Goal: Task Accomplishment & Management: Manage account settings

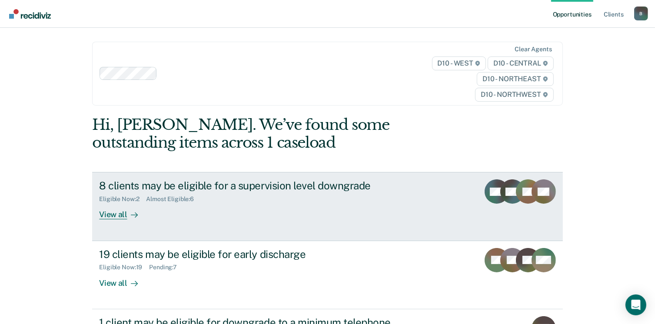
click at [113, 213] on div "View all" at bounding box center [123, 211] width 49 height 17
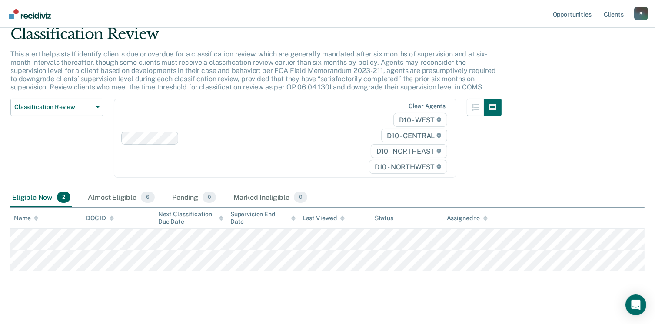
scroll to position [43, 0]
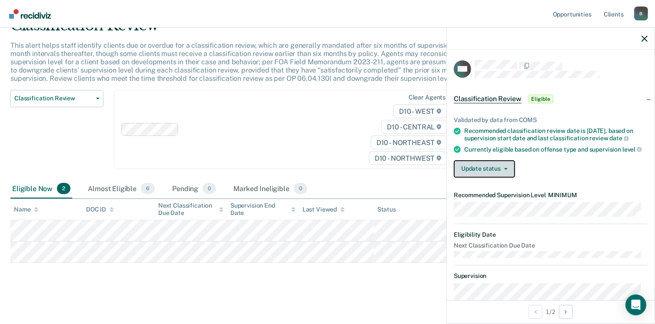
click at [505, 170] on icon "button" at bounding box center [505, 169] width 3 height 2
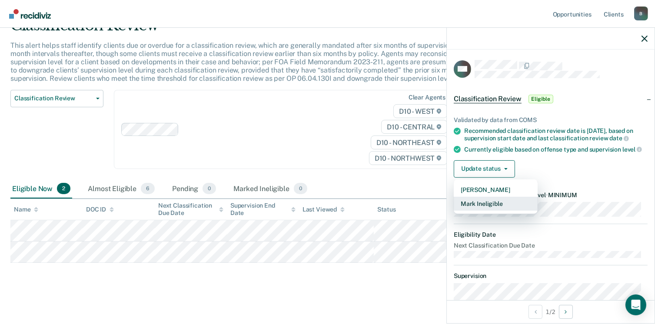
click at [487, 210] on button "Mark Ineligible" at bounding box center [495, 204] width 84 height 14
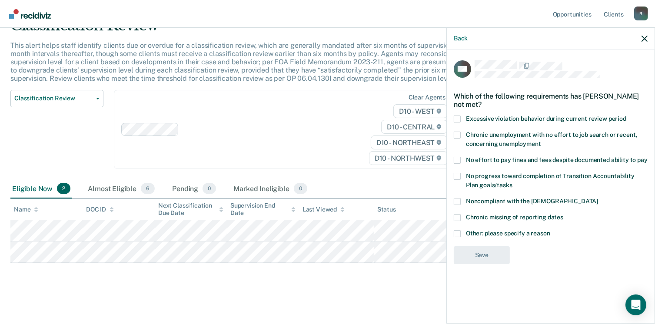
click at [456, 160] on span at bounding box center [456, 160] width 7 height 7
click at [647, 157] on input "No effort to pay fines and fees despite documented ability to pay" at bounding box center [647, 157] width 0 height 0
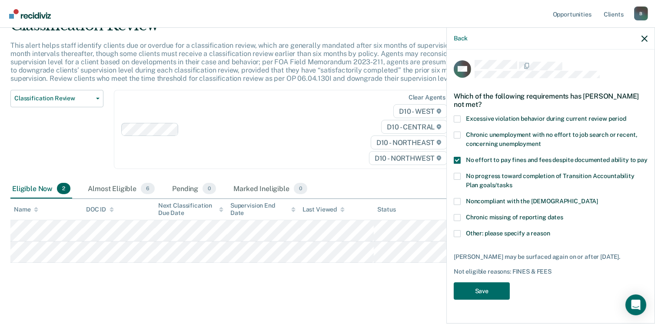
click at [456, 176] on span at bounding box center [456, 176] width 7 height 7
click at [512, 182] on input "No progress toward completion of Transition Accountability Plan goals/tasks" at bounding box center [512, 182] width 0 height 0
click at [467, 292] on button "Save" at bounding box center [481, 291] width 56 height 18
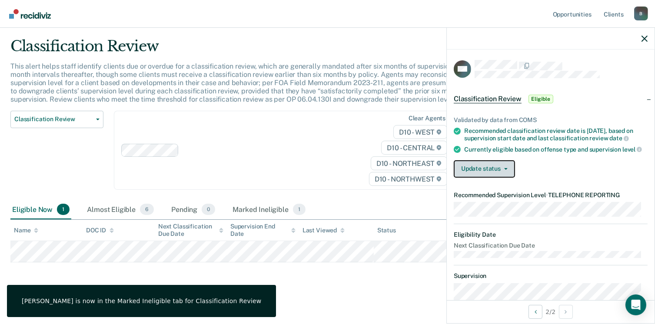
click at [504, 172] on button "Update status" at bounding box center [483, 168] width 61 height 17
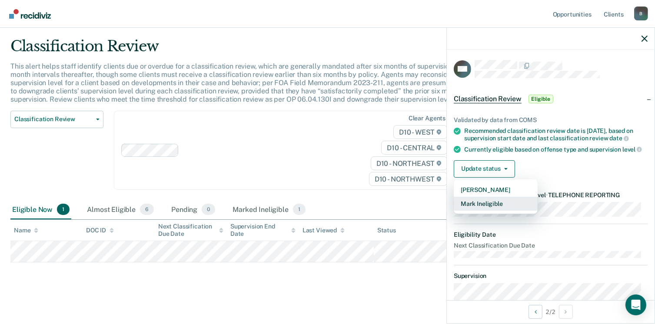
click at [478, 210] on button "Mark Ineligible" at bounding box center [495, 204] width 84 height 14
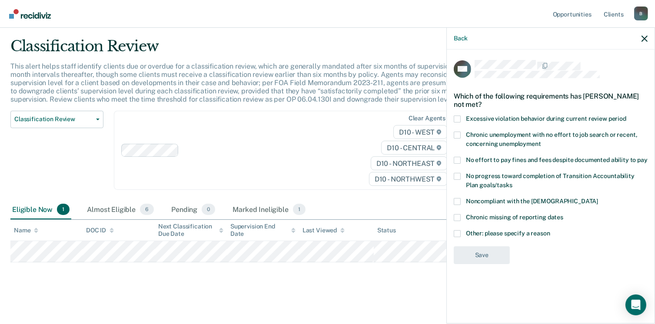
click at [453, 175] on span at bounding box center [456, 176] width 7 height 7
click at [512, 182] on input "No progress toward completion of Transition Accountability Plan goals/tasks" at bounding box center [512, 182] width 0 height 0
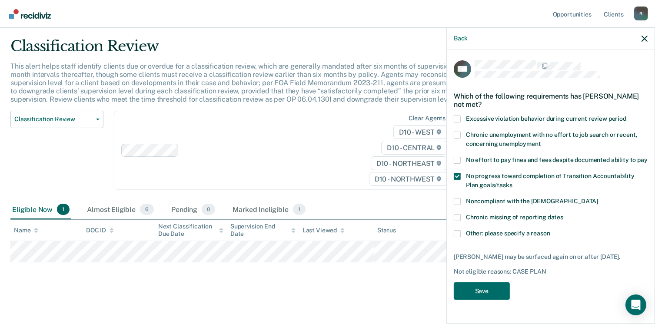
click at [455, 157] on span at bounding box center [456, 160] width 7 height 7
click at [647, 157] on input "No effort to pay fines and fees despite documented ability to pay" at bounding box center [647, 157] width 0 height 0
click at [483, 292] on button "Save" at bounding box center [481, 291] width 56 height 18
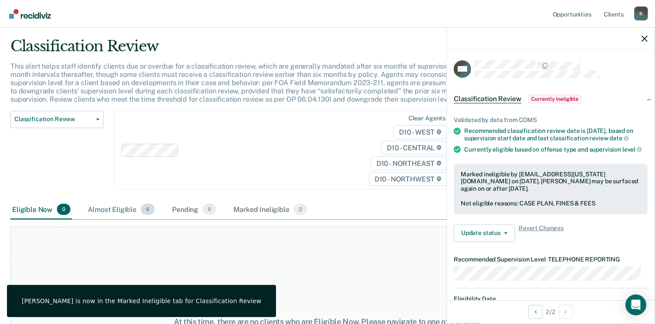
click at [100, 209] on div "Almost Eligible 6" at bounding box center [121, 209] width 70 height 19
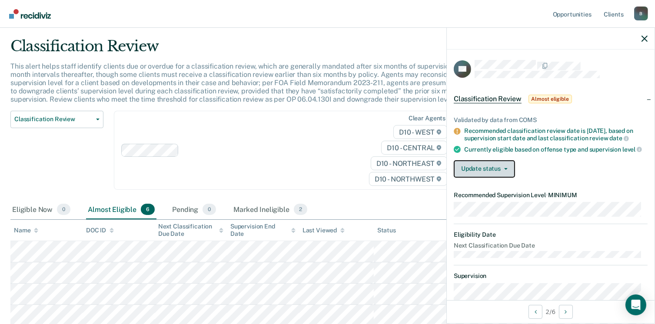
click at [501, 176] on button "Update status" at bounding box center [483, 168] width 61 height 17
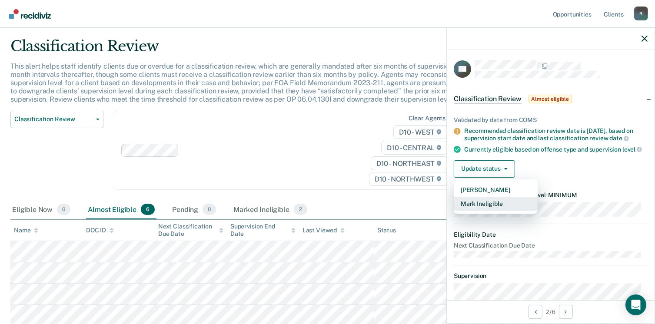
click at [486, 209] on button "Mark Ineligible" at bounding box center [495, 204] width 84 height 14
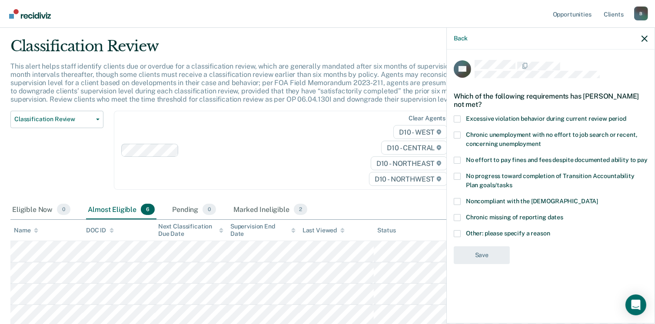
click at [455, 160] on span at bounding box center [456, 160] width 7 height 7
click at [647, 157] on input "No effort to pay fines and fees despite documented ability to pay" at bounding box center [647, 157] width 0 height 0
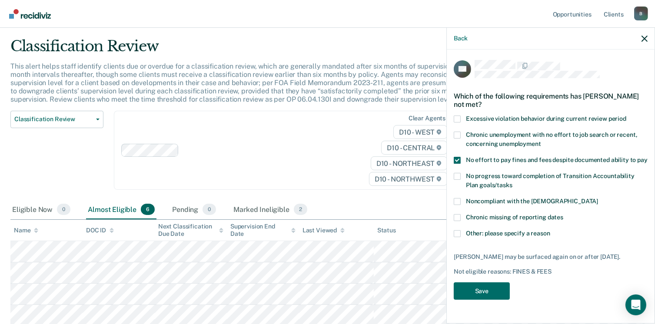
click at [455, 175] on span at bounding box center [456, 176] width 7 height 7
click at [512, 182] on input "No progress toward completion of Transition Accountability Plan goals/tasks" at bounding box center [512, 182] width 0 height 0
click at [469, 289] on button "Save" at bounding box center [481, 291] width 56 height 18
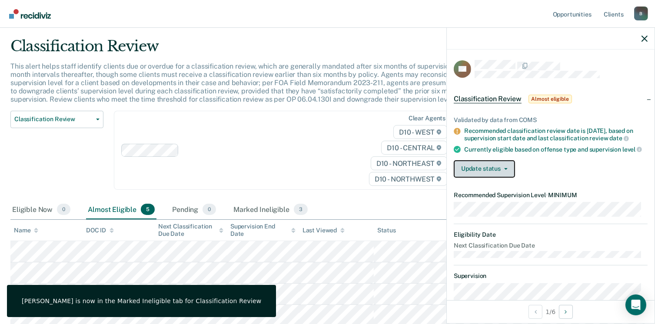
click at [499, 175] on button "Update status" at bounding box center [483, 168] width 61 height 17
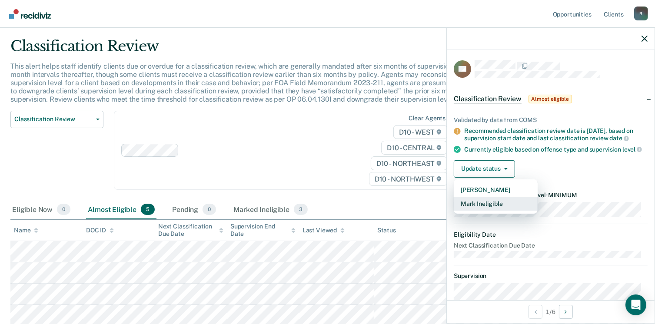
click at [489, 210] on button "Mark Ineligible" at bounding box center [495, 204] width 84 height 14
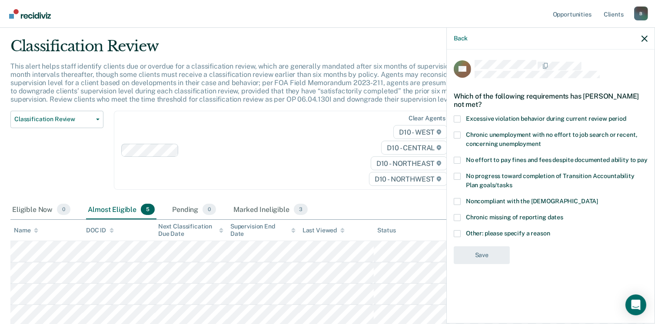
click at [455, 176] on span at bounding box center [456, 176] width 7 height 7
click at [512, 182] on input "No progress toward completion of Transition Accountability Plan goals/tasks" at bounding box center [512, 182] width 0 height 0
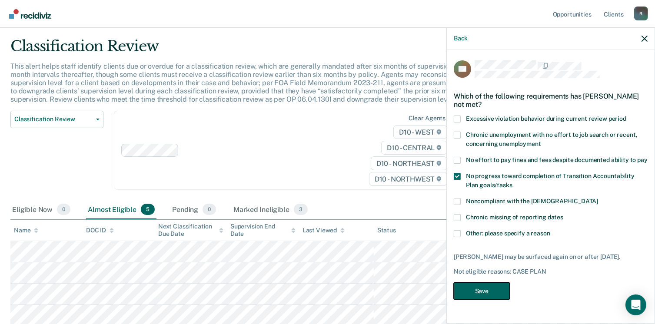
click at [463, 291] on button "Save" at bounding box center [481, 291] width 56 height 18
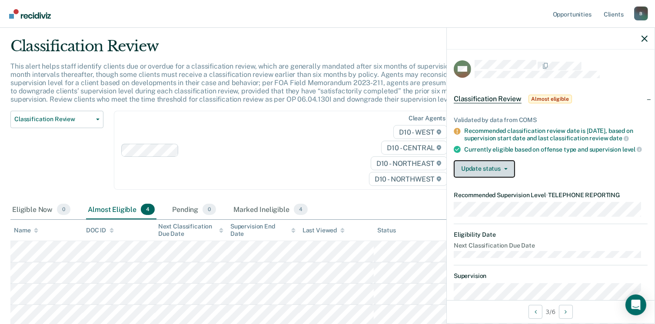
click at [504, 170] on icon "button" at bounding box center [505, 169] width 3 height 2
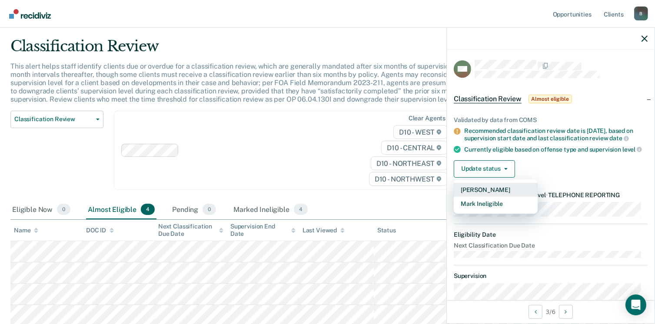
click at [487, 195] on button "[PERSON_NAME]" at bounding box center [495, 190] width 84 height 14
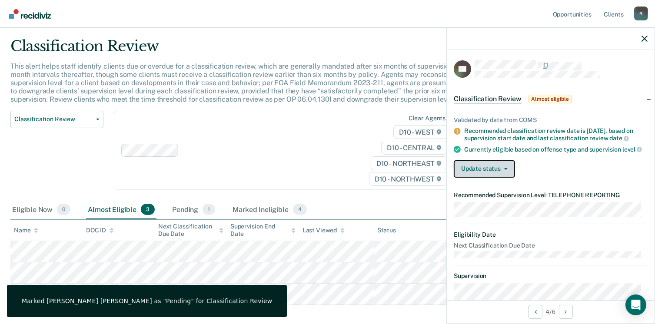
click at [504, 170] on icon "button" at bounding box center [505, 169] width 3 height 2
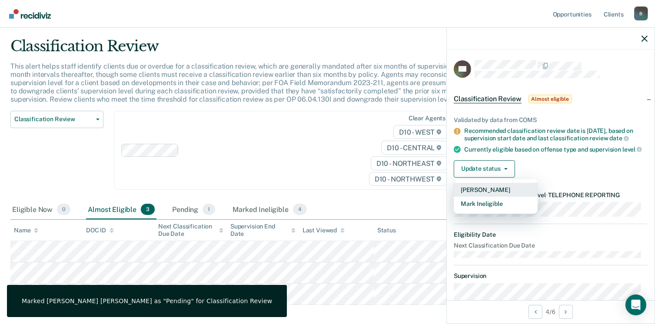
click at [491, 195] on button "[PERSON_NAME]" at bounding box center [495, 190] width 84 height 14
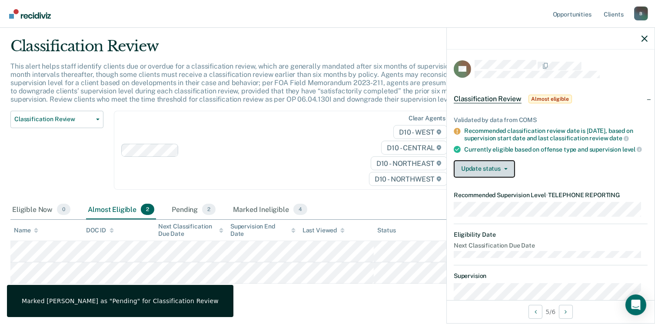
click at [504, 170] on icon "button" at bounding box center [505, 169] width 3 height 2
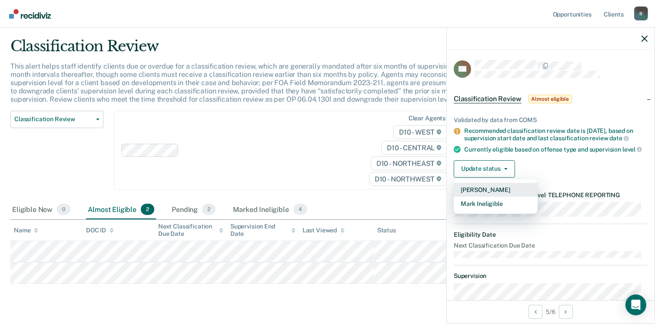
click at [492, 195] on button "[PERSON_NAME]" at bounding box center [495, 190] width 84 height 14
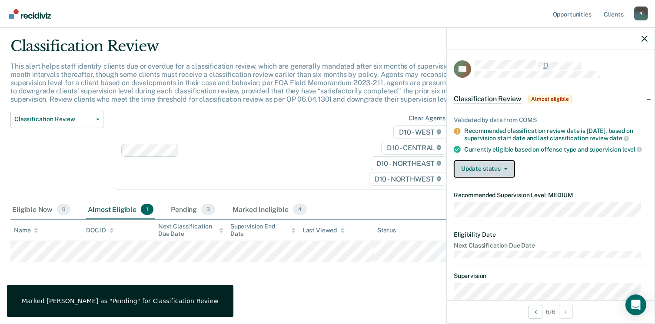
click at [504, 176] on button "Update status" at bounding box center [483, 168] width 61 height 17
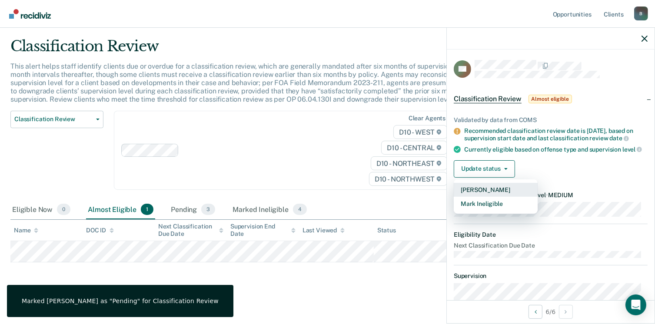
click at [493, 197] on button "[PERSON_NAME]" at bounding box center [495, 190] width 84 height 14
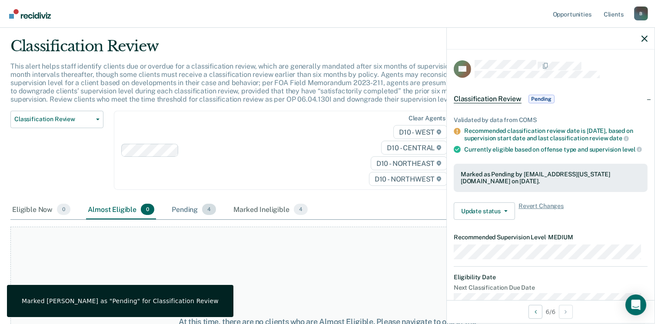
click at [184, 211] on div "Pending 4" at bounding box center [194, 209] width 48 height 19
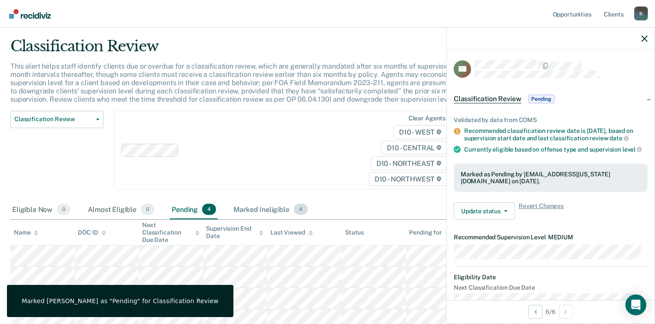
click at [262, 212] on div "Marked Ineligible 4" at bounding box center [270, 209] width 78 height 19
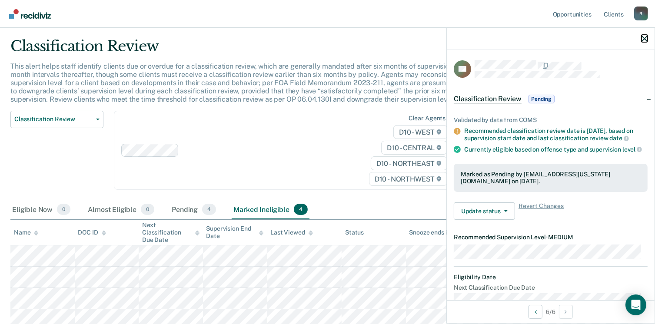
click at [644, 37] on icon "button" at bounding box center [644, 39] width 6 height 6
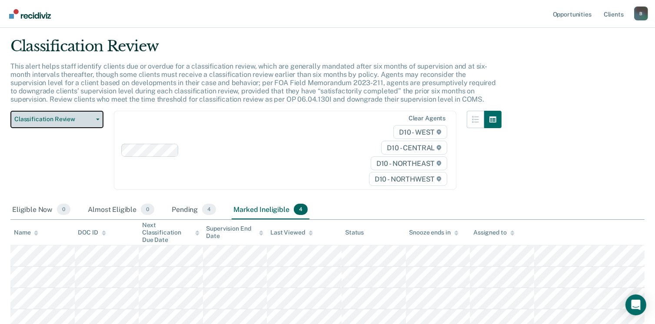
click at [97, 119] on icon "button" at bounding box center [97, 120] width 3 height 2
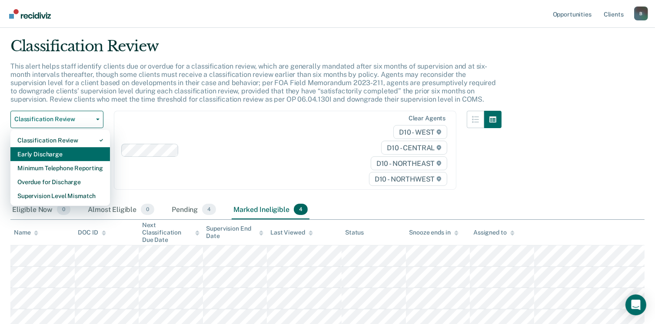
click at [52, 155] on div "Early Discharge" at bounding box center [60, 154] width 86 height 14
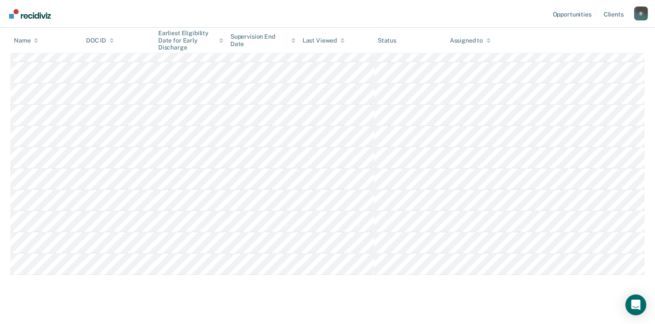
scroll to position [390, 0]
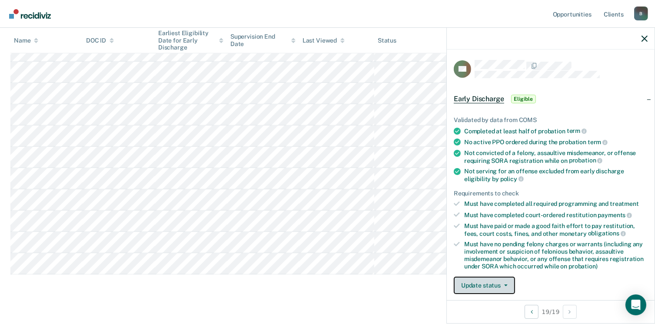
click at [472, 284] on button "Update status" at bounding box center [483, 285] width 61 height 17
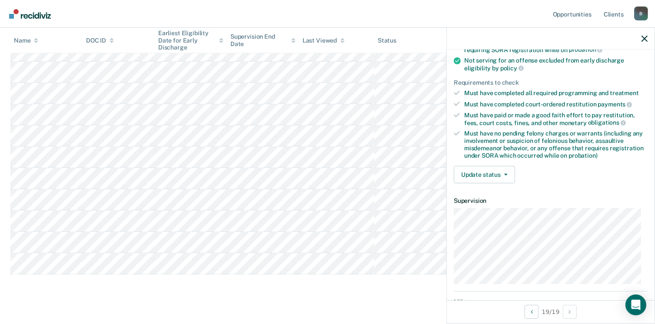
scroll to position [118, 0]
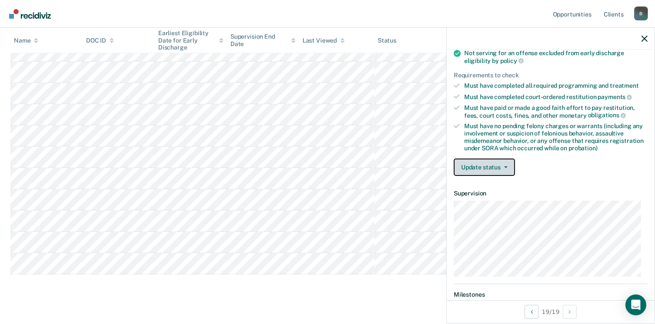
click at [506, 166] on icon "button" at bounding box center [505, 167] width 3 height 2
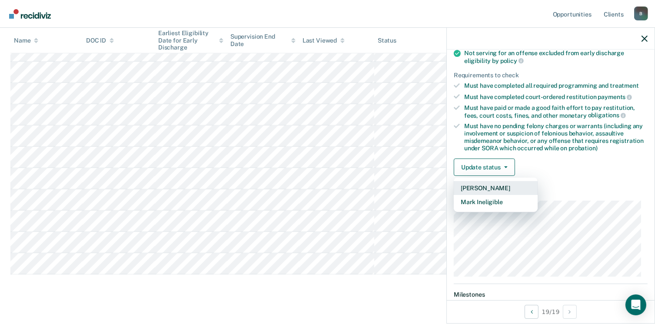
click at [493, 182] on button "[PERSON_NAME]" at bounding box center [495, 188] width 84 height 14
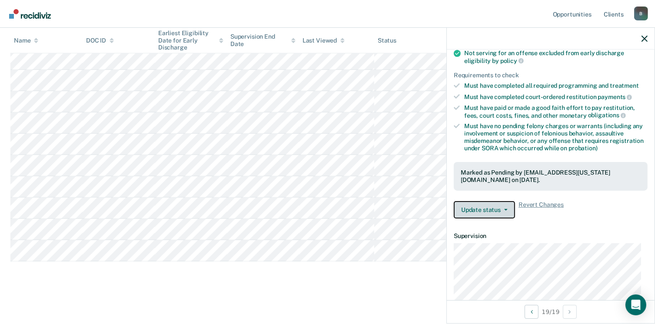
scroll to position [380, 0]
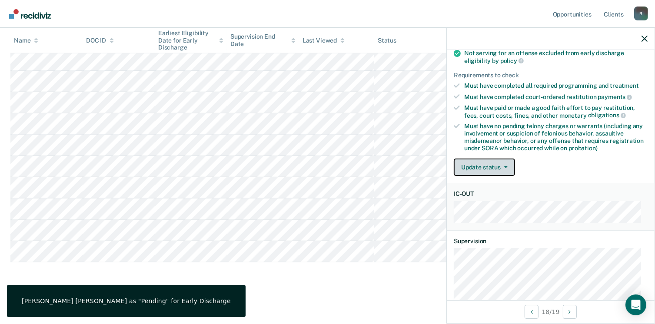
click at [506, 162] on button "Update status" at bounding box center [483, 167] width 61 height 17
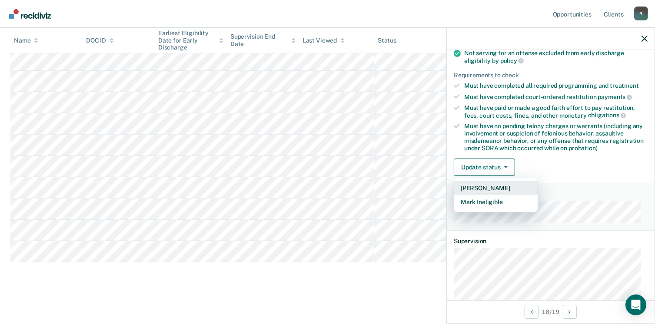
click at [486, 185] on button "[PERSON_NAME]" at bounding box center [495, 188] width 84 height 14
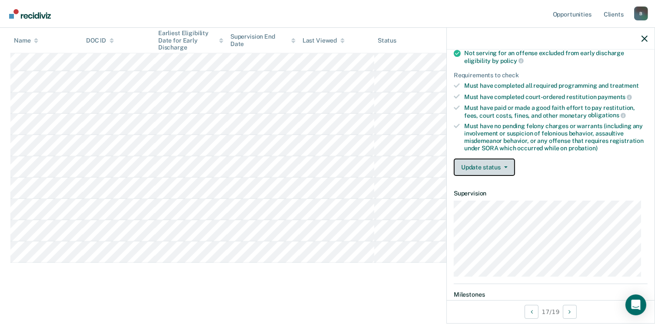
click at [504, 166] on icon "button" at bounding box center [505, 167] width 3 height 2
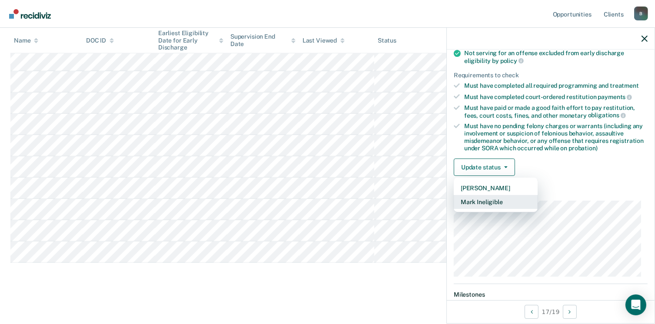
click at [490, 202] on button "Mark Ineligible" at bounding box center [495, 202] width 84 height 14
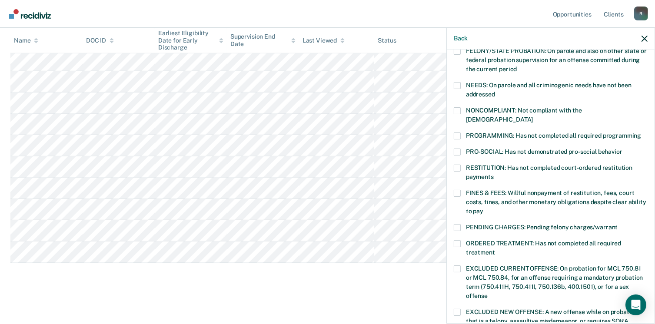
click at [456, 132] on span at bounding box center [456, 135] width 7 height 7
click at [641, 132] on input "PROGRAMMING: Has not completed all required programming" at bounding box center [641, 132] width 0 height 0
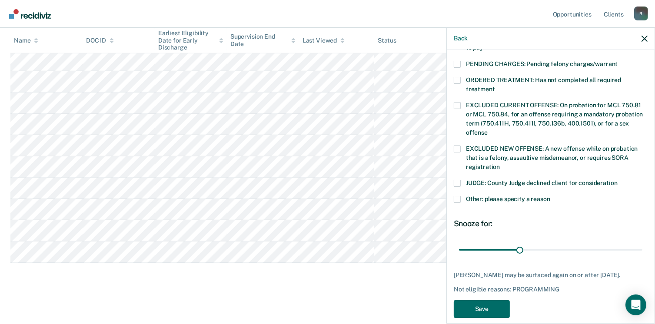
scroll to position [283, 0]
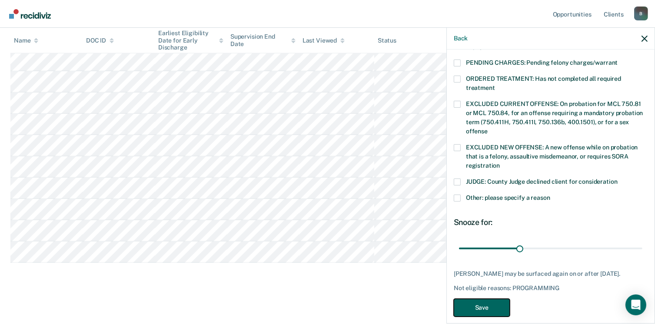
click at [506, 306] on button "Save" at bounding box center [481, 308] width 56 height 18
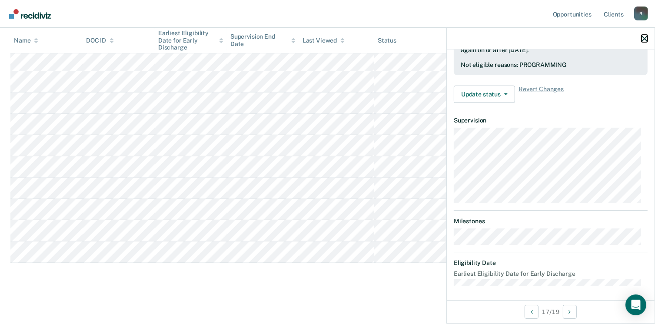
click at [645, 35] on button "button" at bounding box center [644, 38] width 6 height 7
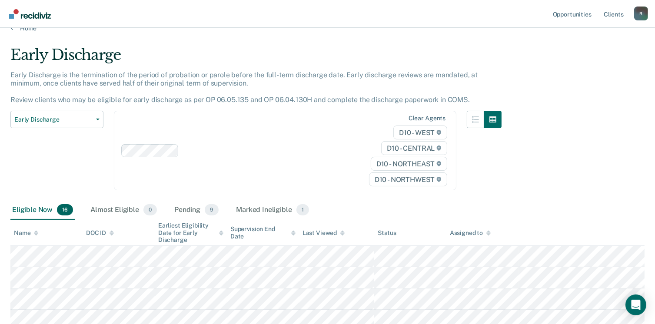
scroll to position [0, 0]
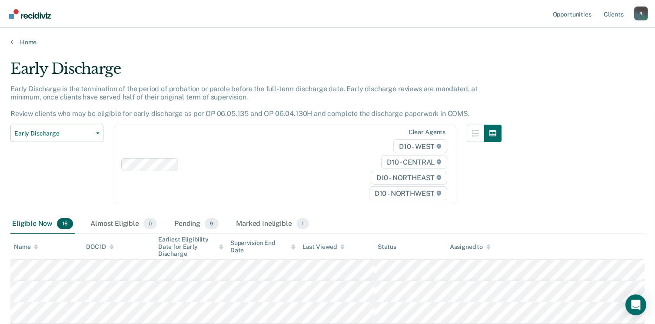
click at [640, 12] on div "B" at bounding box center [641, 14] width 14 height 14
click at [580, 58] on link "Log Out" at bounding box center [606, 56] width 70 height 7
